Goal: Task Accomplishment & Management: Use online tool/utility

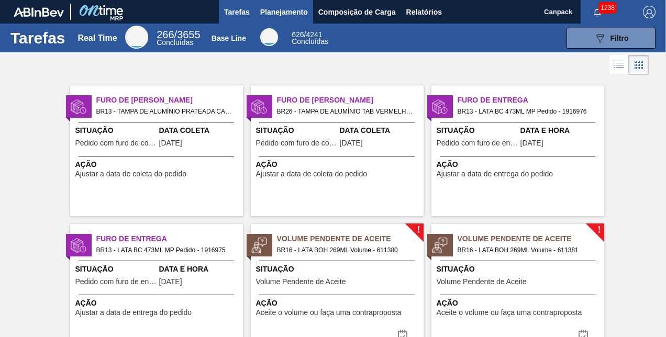
drag, startPoint x: 0, startPoint y: 0, endPoint x: 261, endPoint y: 9, distance: 260.9
click at [261, 9] on span "Planejamento" at bounding box center [284, 12] width 48 height 13
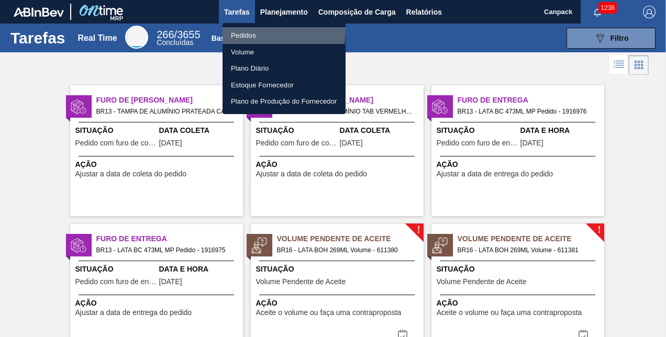
click at [239, 30] on li "Pedidos" at bounding box center [283, 35] width 123 height 17
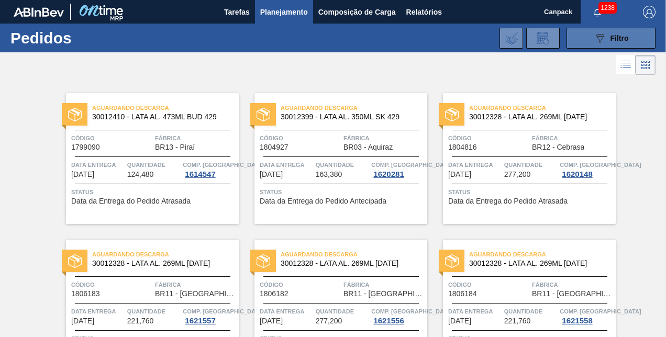
click at [602, 42] on icon "089F7B8B-B2A5-4AFE-B5C0-19BA573D28AC" at bounding box center [600, 38] width 13 height 13
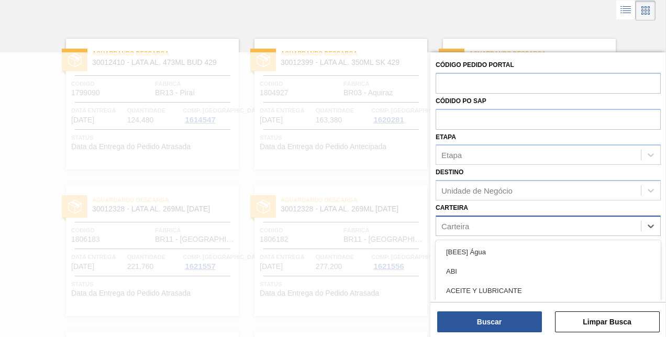
click at [467, 228] on div "Carteira" at bounding box center [455, 225] width 28 height 9
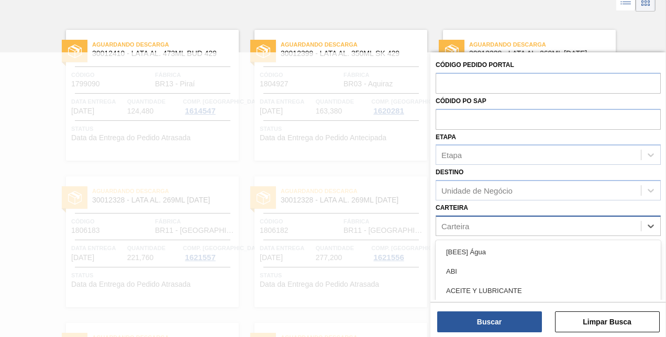
scroll to position [64, 0]
type input "tampa d"
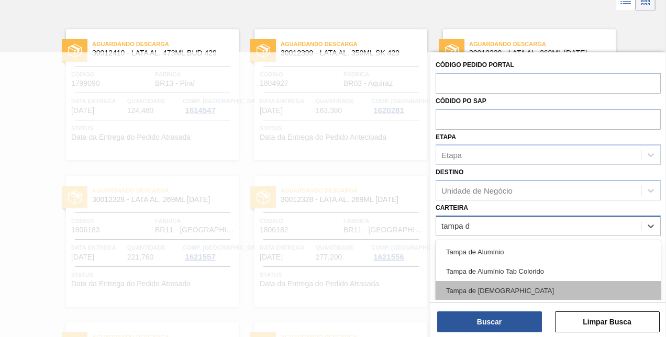
click at [473, 291] on div "Tampa de Lata" at bounding box center [548, 290] width 225 height 19
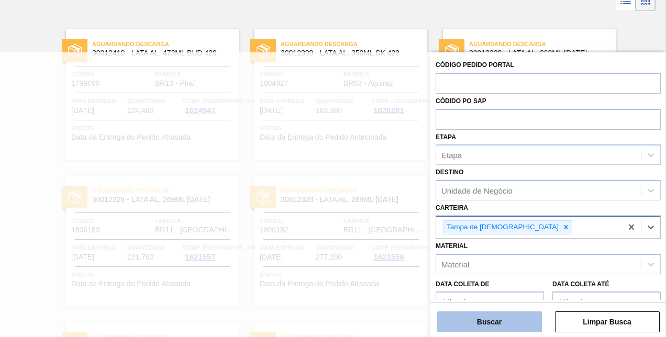
click at [486, 319] on button "Buscar" at bounding box center [489, 321] width 105 height 21
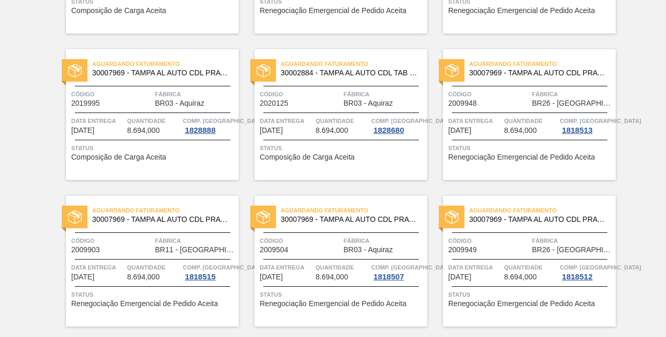
scroll to position [0, 0]
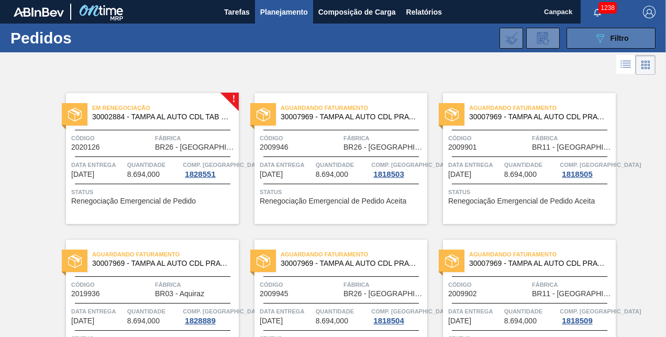
click at [597, 39] on icon "089F7B8B-B2A5-4AFE-B5C0-19BA573D28AC" at bounding box center [600, 38] width 13 height 13
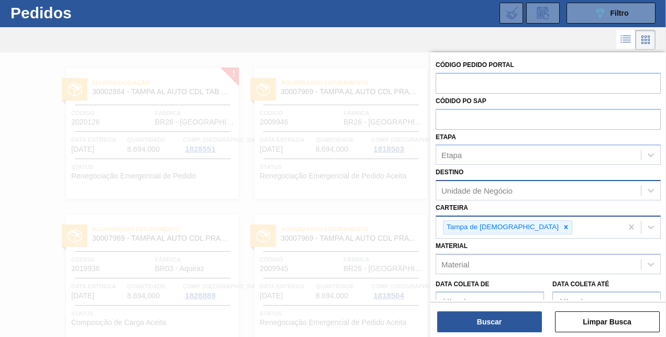
click at [487, 193] on div "Unidade de Negócio" at bounding box center [476, 190] width 71 height 9
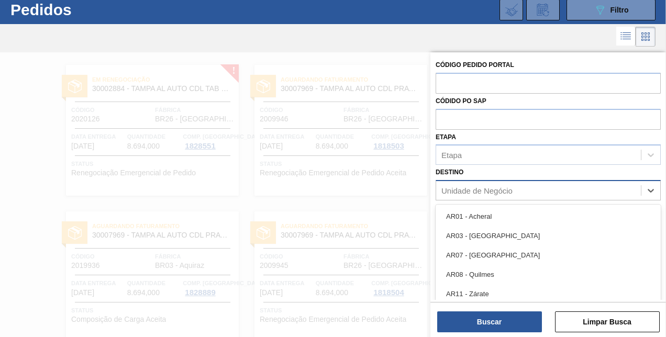
scroll to position [28, 0]
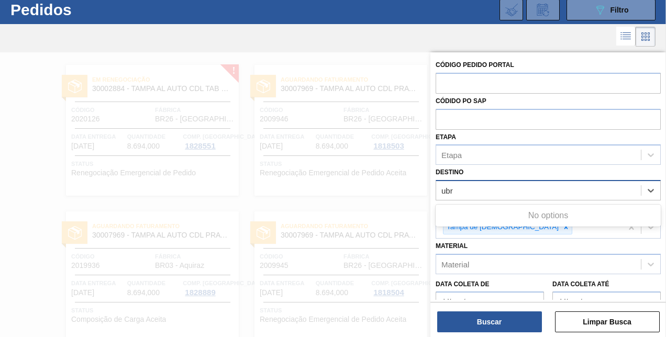
type input "ub"
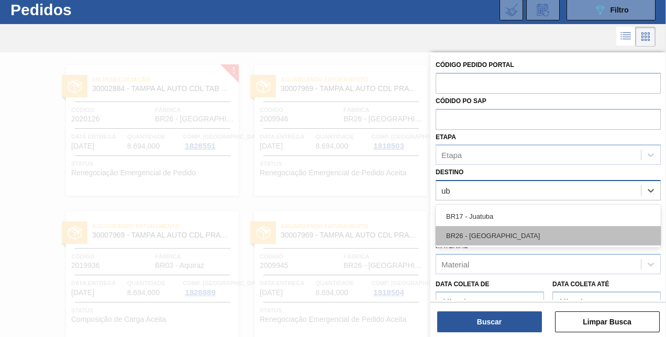
click at [485, 229] on div "BR26 - Uberlândia" at bounding box center [548, 235] width 225 height 19
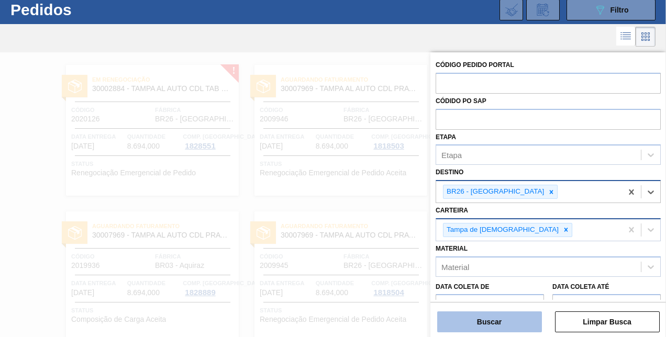
click at [493, 319] on button "Buscar" at bounding box center [489, 321] width 105 height 21
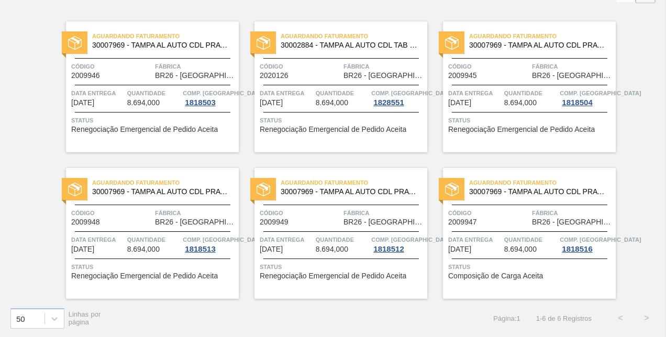
scroll to position [0, 0]
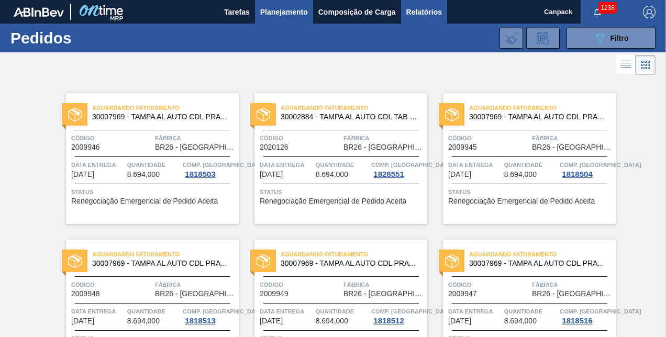
click at [409, 7] on span "Relatórios" at bounding box center [424, 12] width 36 height 13
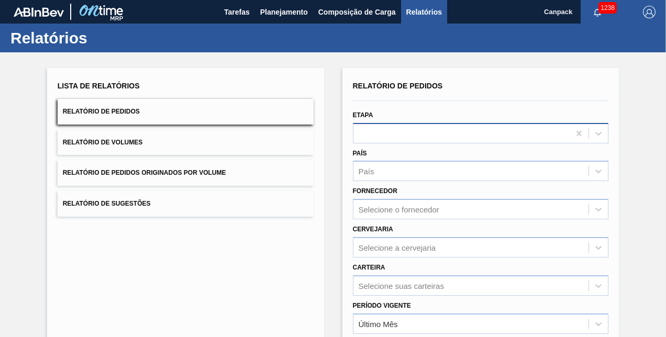
scroll to position [147, 0]
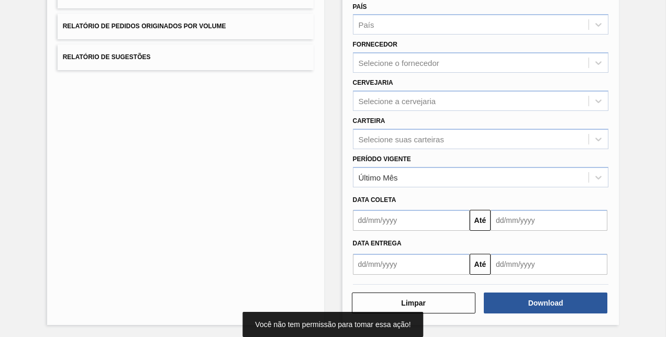
click at [398, 221] on input "text" at bounding box center [411, 220] width 117 height 21
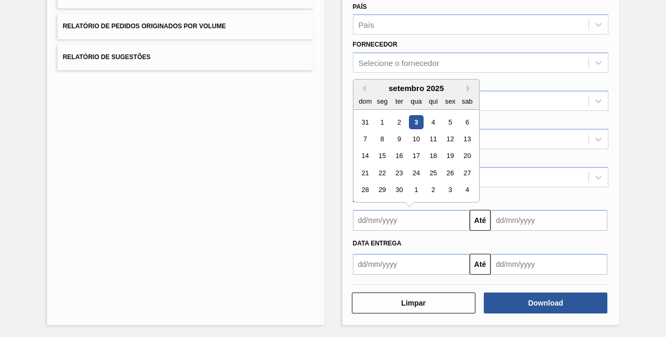
click at [417, 125] on div "3" at bounding box center [416, 122] width 14 height 14
type input "[DATE]"
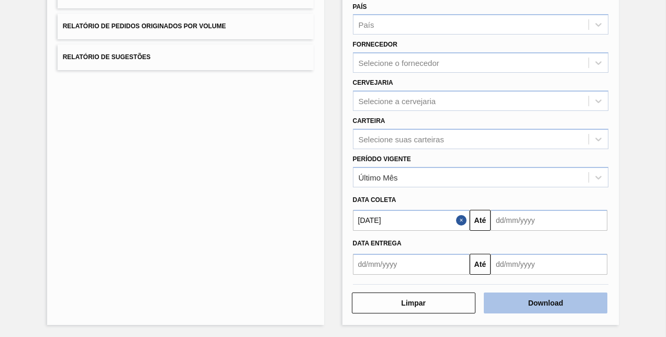
click at [516, 300] on button "Download" at bounding box center [546, 303] width 124 height 21
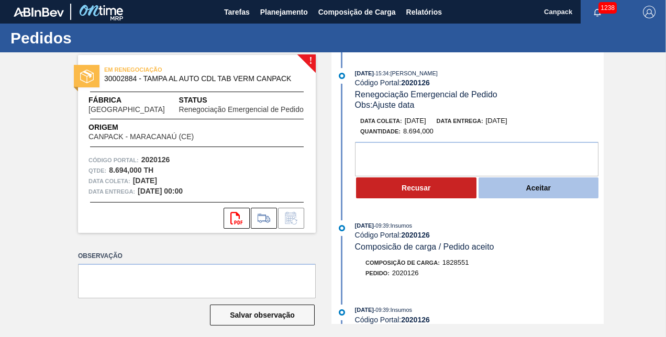
click at [521, 191] on button "Aceitar" at bounding box center [538, 187] width 120 height 21
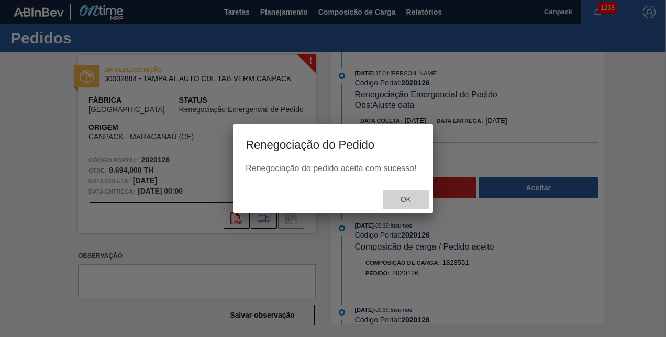
click at [413, 199] on span "Ok" at bounding box center [405, 199] width 27 height 8
